Goal: Navigation & Orientation: Find specific page/section

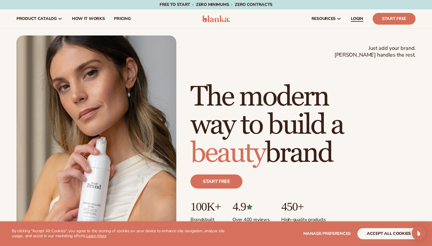
click at [362, 17] on span "LOGIN" at bounding box center [357, 18] width 12 height 5
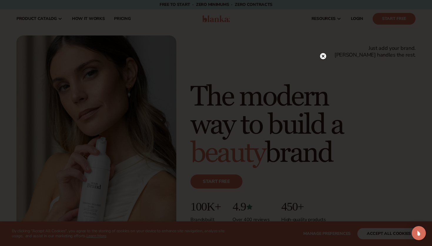
click at [322, 55] on circle at bounding box center [323, 56] width 6 height 6
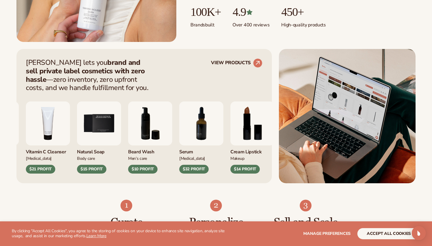
scroll to position [198, 0]
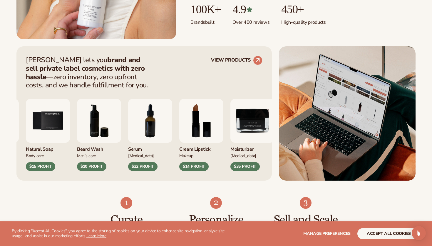
click at [172, 128] on img "7 / 9" at bounding box center [150, 121] width 44 height 44
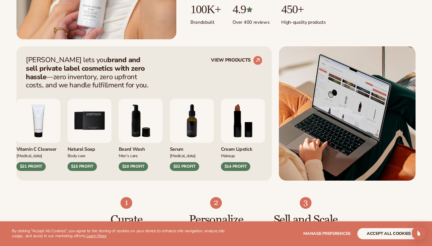
click at [191, 132] on img "7 / 9" at bounding box center [192, 121] width 44 height 44
click at [186, 167] on div "$32 PROFIT" at bounding box center [184, 166] width 29 height 9
click at [189, 126] on img "7 / 9" at bounding box center [192, 121] width 44 height 44
click at [256, 60] on circle at bounding box center [257, 60] width 13 height 13
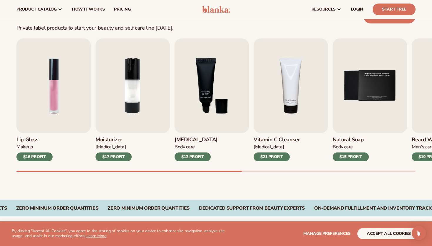
scroll to position [172, 0]
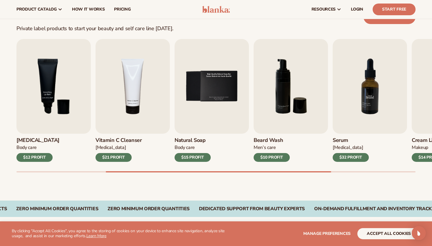
click at [374, 98] on img "7 / 9" at bounding box center [369, 86] width 74 height 95
click at [367, 112] on img "7 / 9" at bounding box center [369, 86] width 74 height 95
click at [341, 140] on h3 "Serum" at bounding box center [350, 140] width 36 height 6
click at [363, 9] on span "LOGIN" at bounding box center [357, 9] width 12 height 5
